Goal: Find specific page/section: Find specific page/section

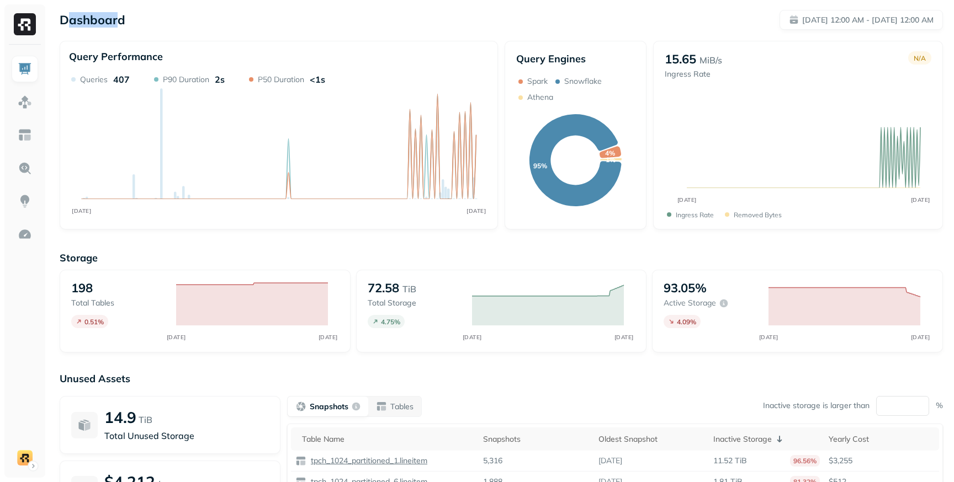
drag, startPoint x: 69, startPoint y: 22, endPoint x: 116, endPoint y: 24, distance: 47.5
click at [116, 25] on p "Dashboard" at bounding box center [93, 19] width 66 height 15
click at [120, 22] on p "Dashboard" at bounding box center [93, 19] width 66 height 15
click at [34, 135] on link at bounding box center [25, 135] width 26 height 26
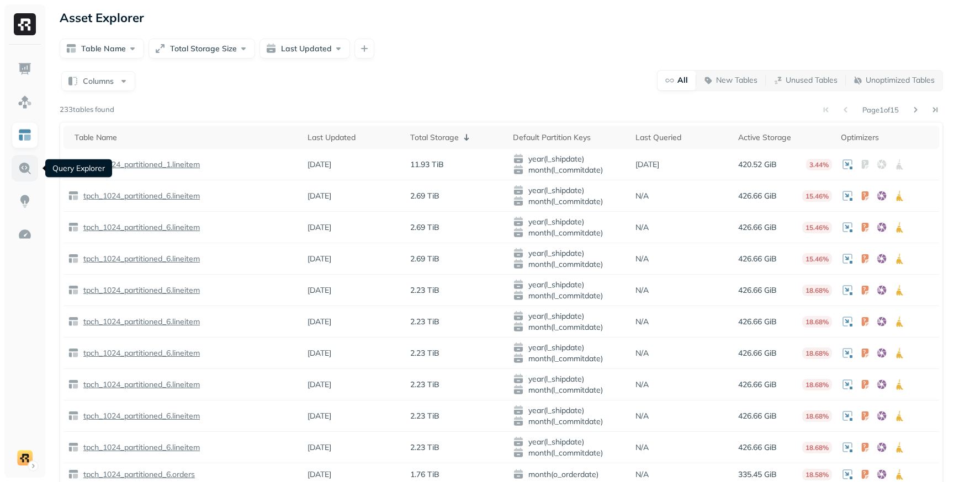
click at [30, 177] on link at bounding box center [25, 168] width 26 height 26
